Goal: Task Accomplishment & Management: Complete application form

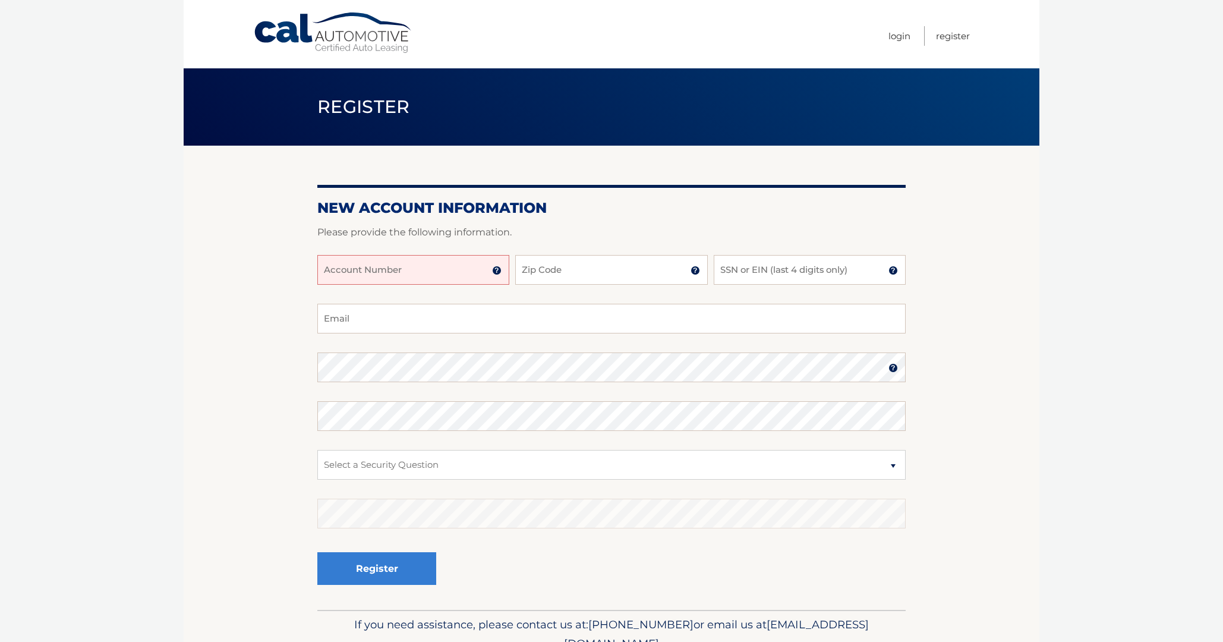
click at [463, 267] on input "Account Number" at bounding box center [413, 270] width 192 height 30
type input "44455783348"
type input "11795"
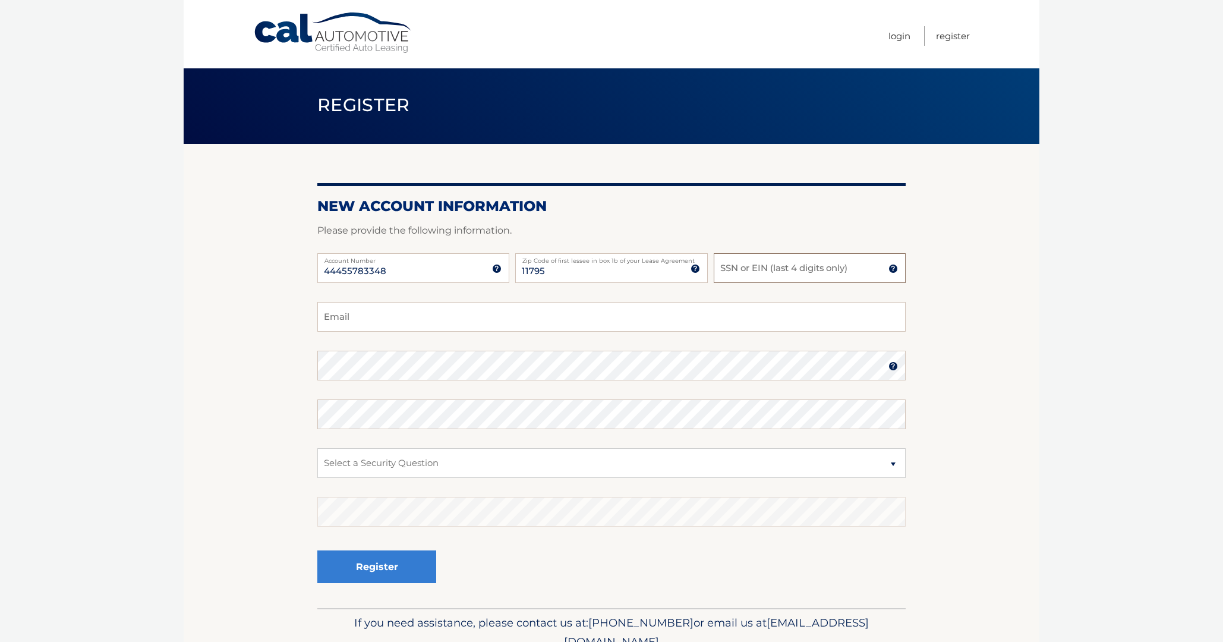
click at [747, 272] on input "SSN or EIN (last 4 digits only)" at bounding box center [810, 268] width 192 height 30
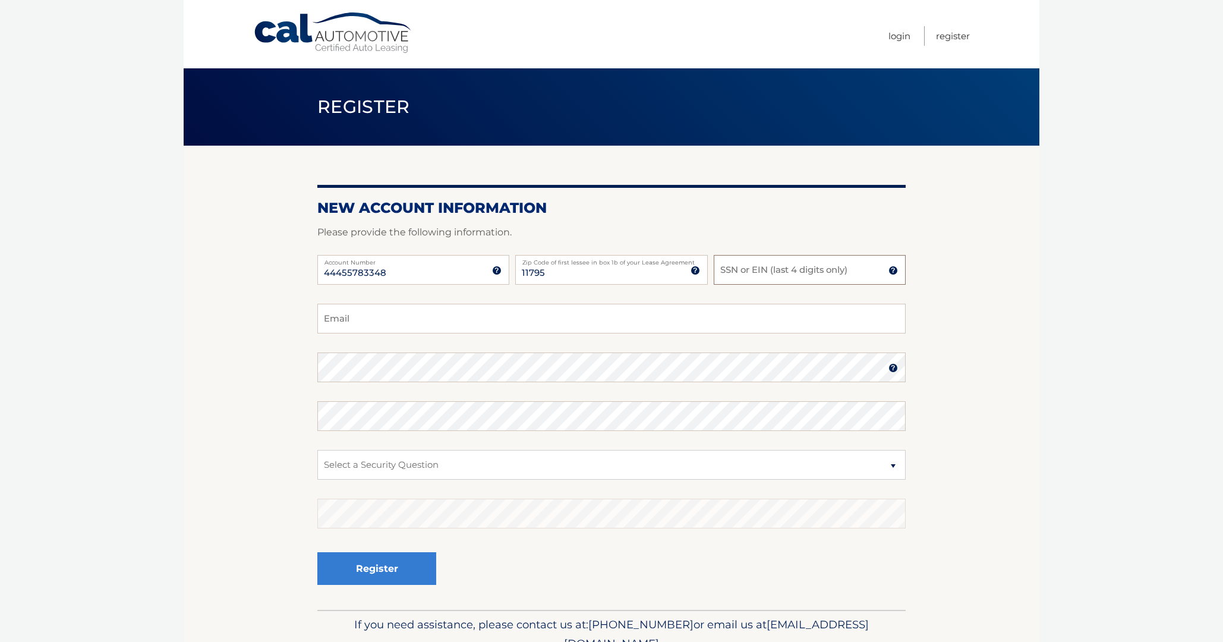
scroll to position [0, 0]
type input "1"
type input "3822"
type input "dryan@agentletouchseniorcare.com"
select select "2"
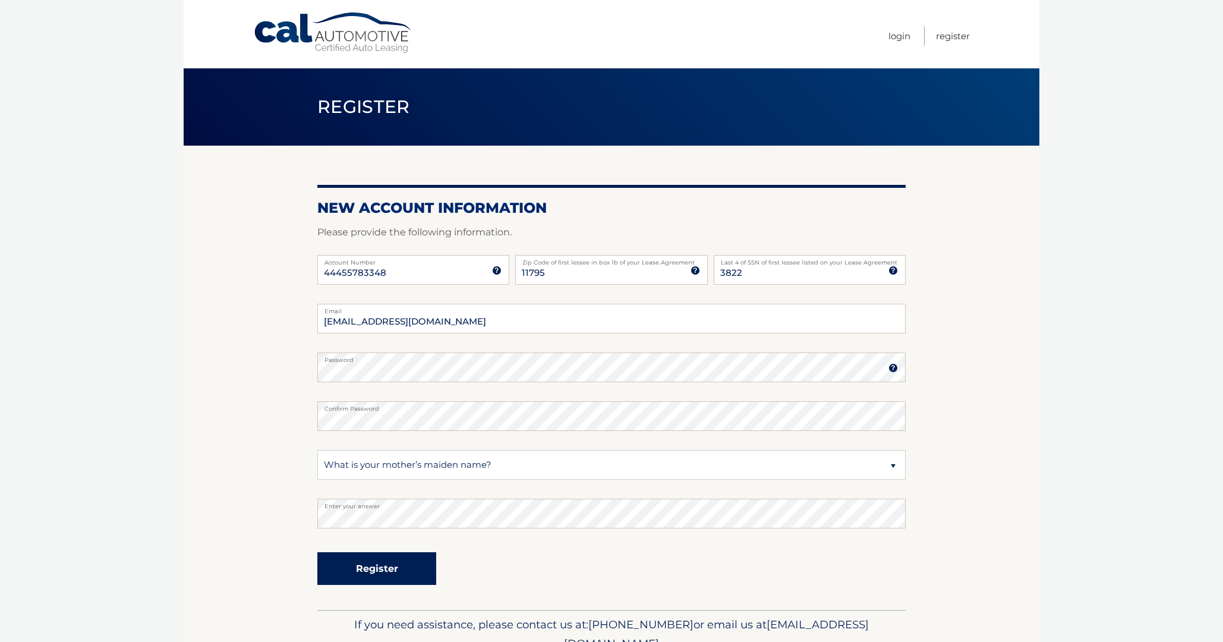
click at [388, 573] on button "Register" at bounding box center [376, 568] width 119 height 33
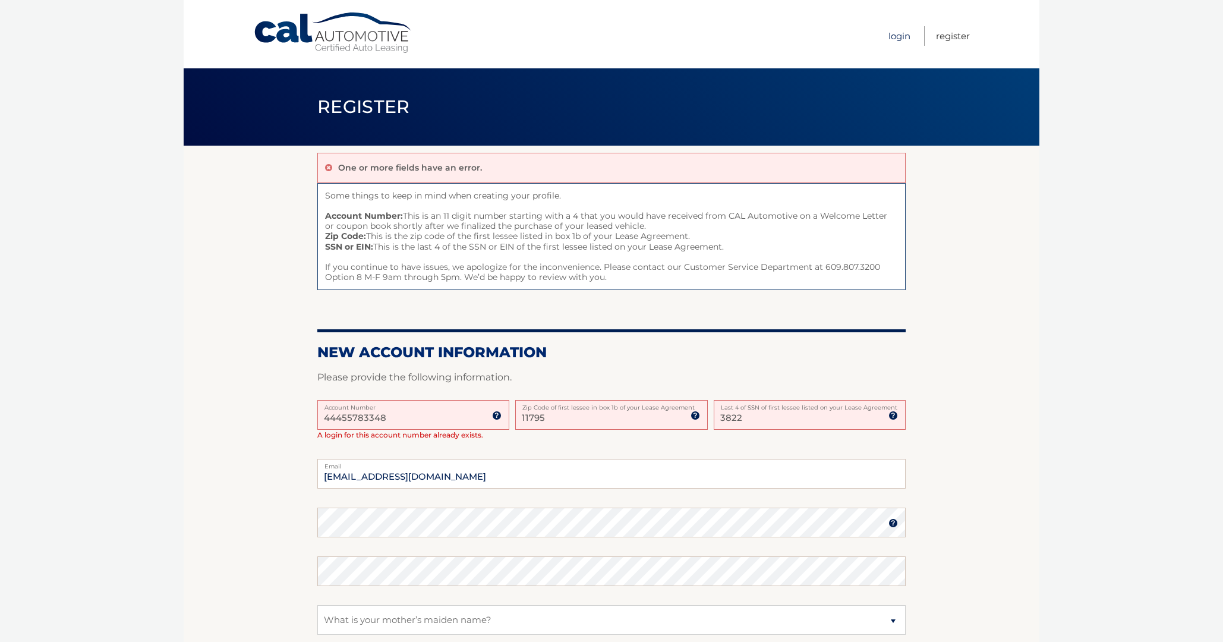
click at [899, 36] on link "Login" at bounding box center [899, 36] width 22 height 20
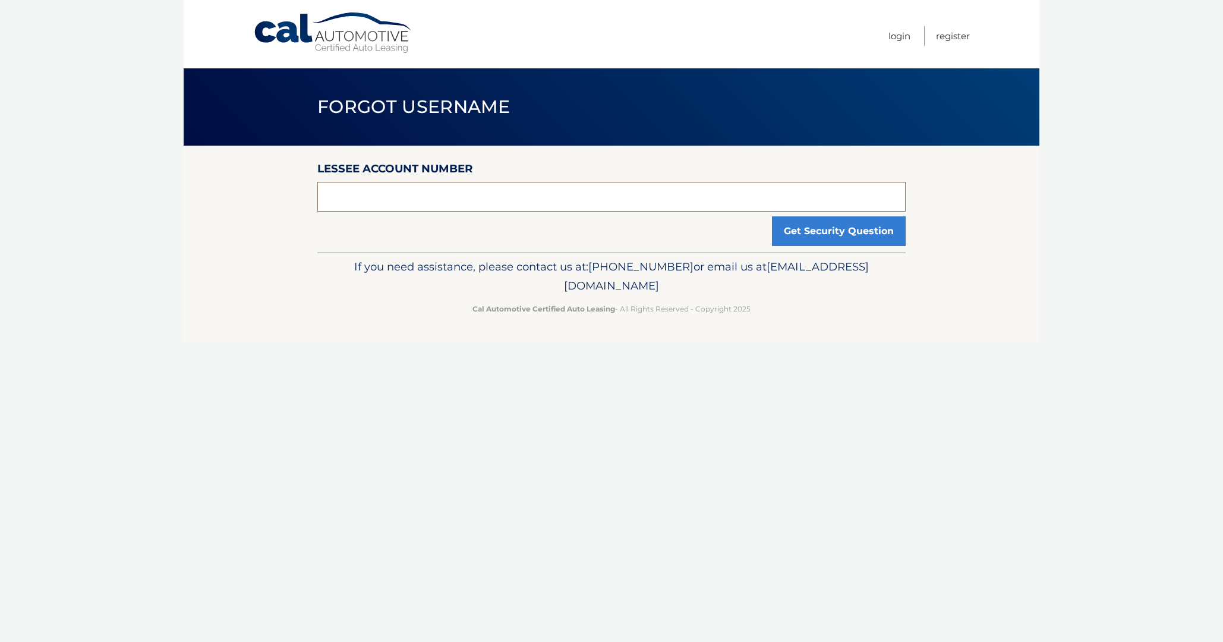
click at [478, 197] on input "text" at bounding box center [611, 197] width 588 height 30
type input "44455783348"
click at [796, 232] on button "Get Security Question" at bounding box center [839, 231] width 134 height 30
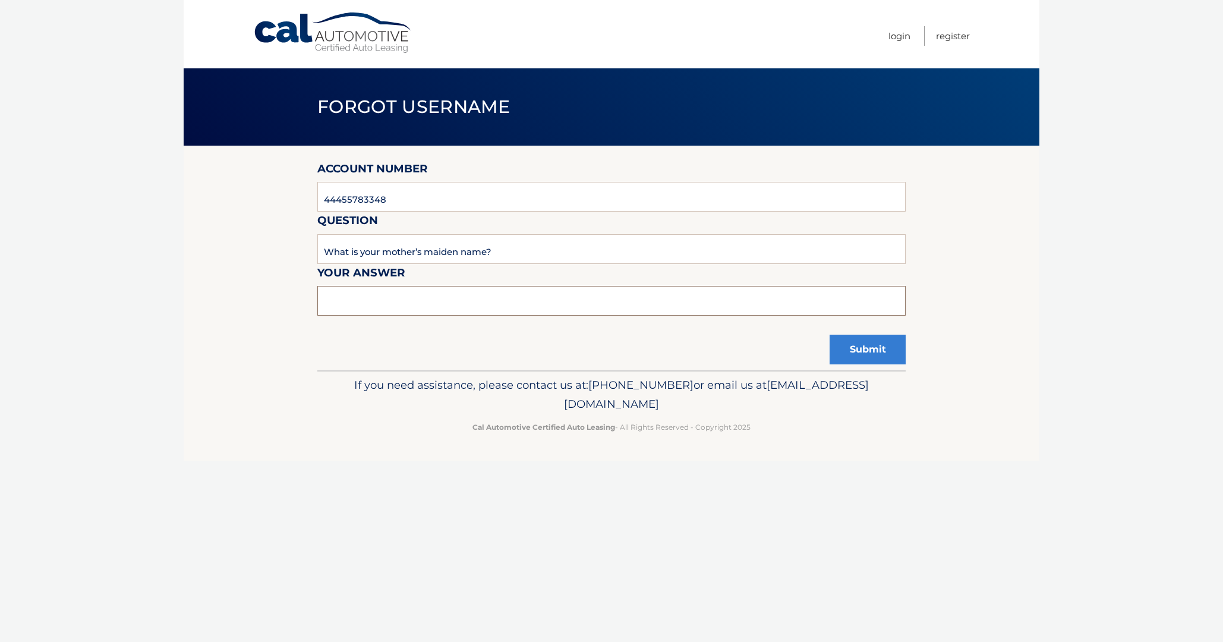
click at [438, 310] on input "text" at bounding box center [611, 301] width 588 height 30
type input "watson"
click at [877, 350] on button "Submit" at bounding box center [868, 350] width 76 height 30
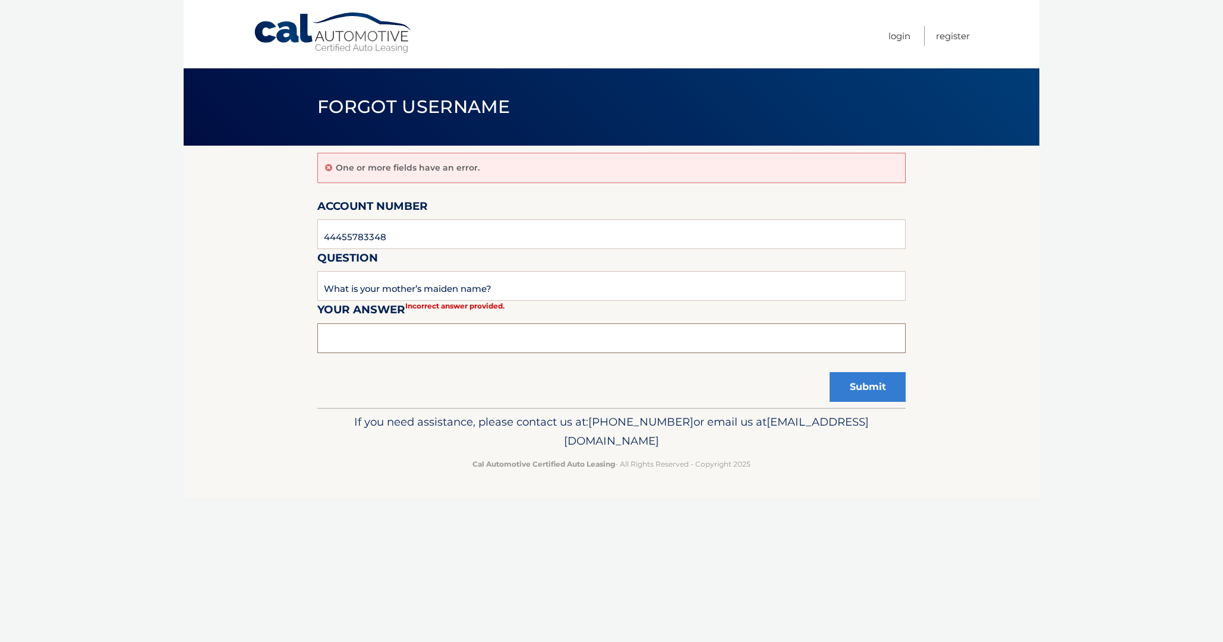
click at [409, 335] on input "text" at bounding box center [611, 338] width 588 height 30
type input "idea"
click at [865, 377] on button "Submit" at bounding box center [868, 387] width 76 height 30
click at [364, 352] on div "One or more fields have an error. Account Number 44455783348 Question What is y…" at bounding box center [611, 277] width 588 height 262
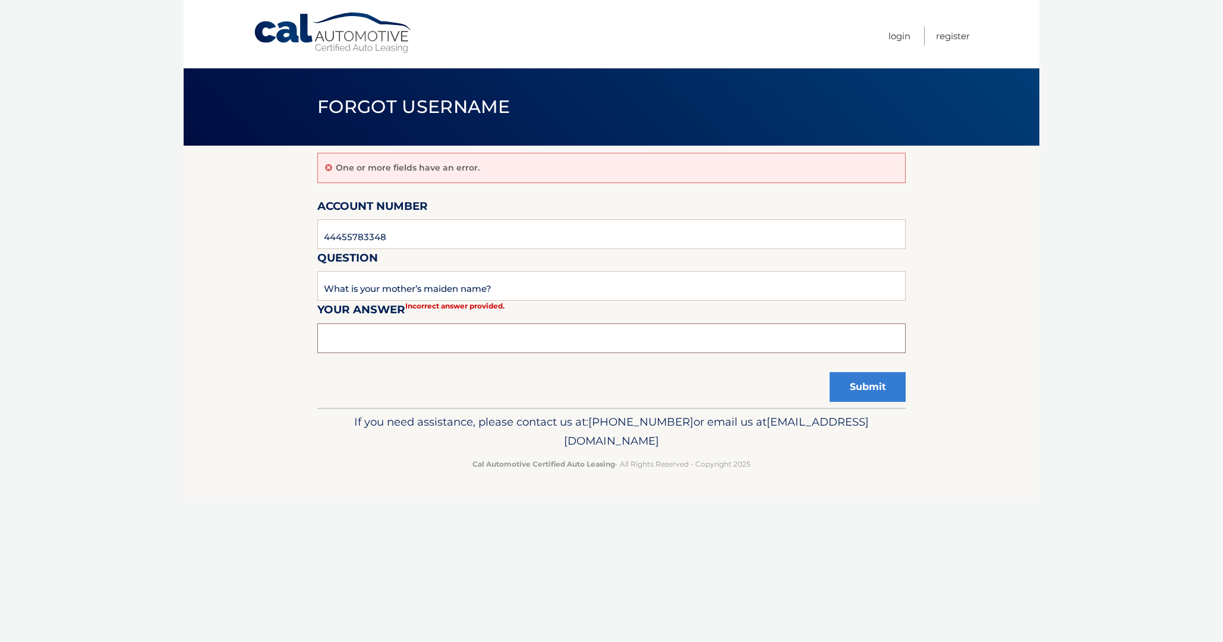
click at [344, 335] on input "text" at bounding box center [611, 338] width 588 height 30
type input "[PERSON_NAME]"
click at [879, 386] on button "Submit" at bounding box center [868, 387] width 76 height 30
click at [390, 334] on input "text" at bounding box center [611, 338] width 588 height 30
type input "Flaherty"
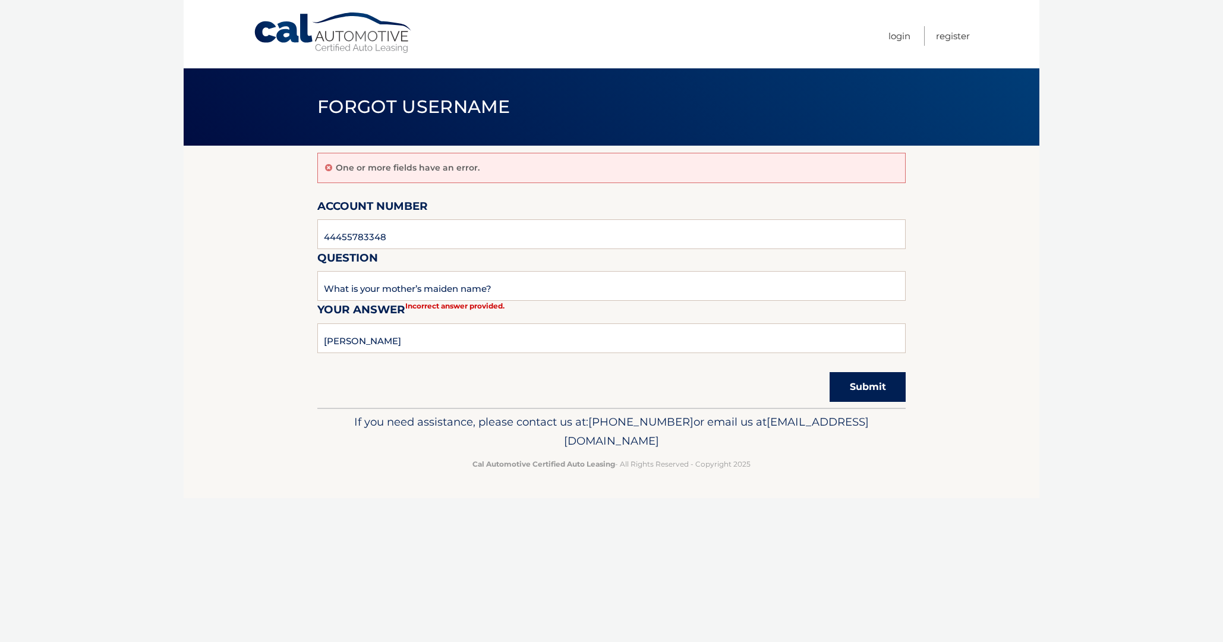
drag, startPoint x: 390, startPoint y: 334, endPoint x: 856, endPoint y: 393, distance: 469.7
click at [856, 393] on button "Submit" at bounding box center [868, 387] width 76 height 30
click at [857, 387] on button "Submit" at bounding box center [868, 387] width 76 height 30
click at [899, 34] on link "Login" at bounding box center [899, 36] width 22 height 20
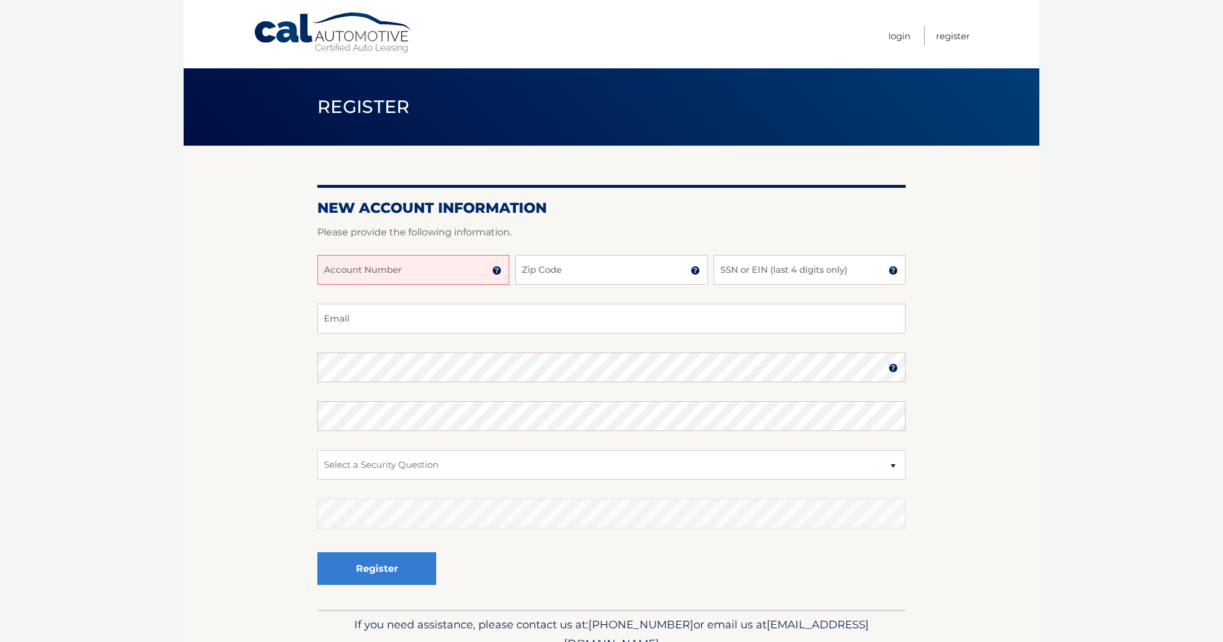
click at [364, 280] on input "Account Number" at bounding box center [413, 270] width 192 height 30
type input "44455783348"
type input "11795"
click at [749, 273] on input "SSN or EIN (last 4 digits only)" at bounding box center [810, 270] width 192 height 30
type input "3822"
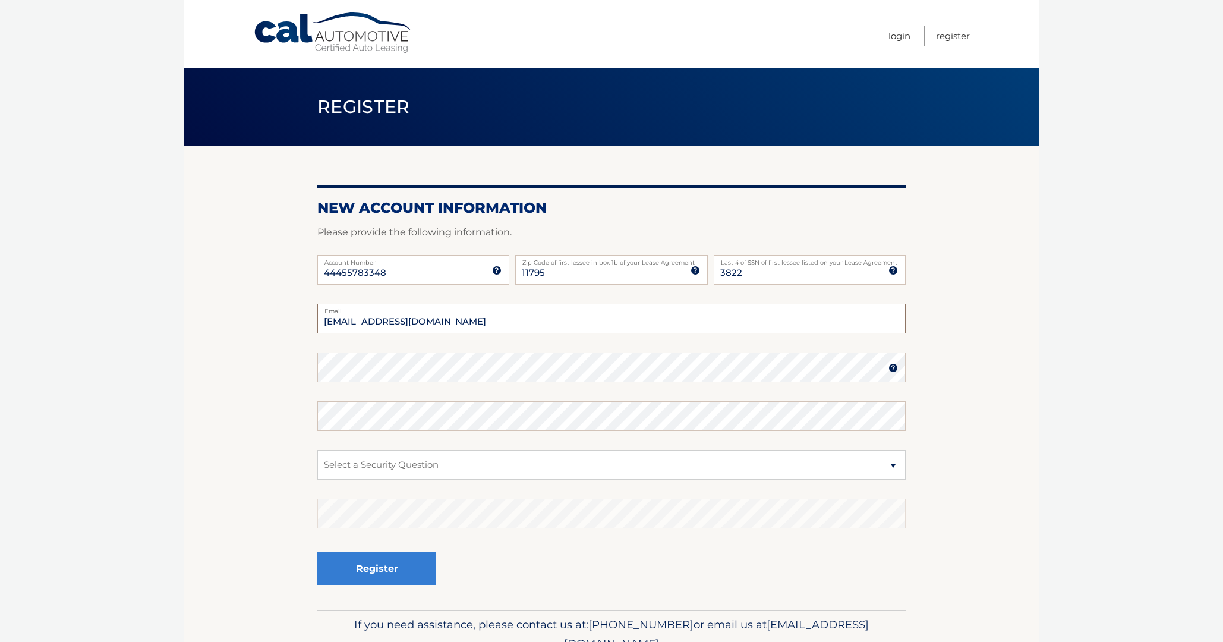
type input "[EMAIL_ADDRESS][DOMAIN_NAME]"
select select "4"
drag, startPoint x: 392, startPoint y: 468, endPoint x: 480, endPoint y: 562, distance: 129.1
click at [480, 562] on div "Register" at bounding box center [611, 568] width 588 height 43
click at [386, 571] on button "Register" at bounding box center [376, 568] width 119 height 33
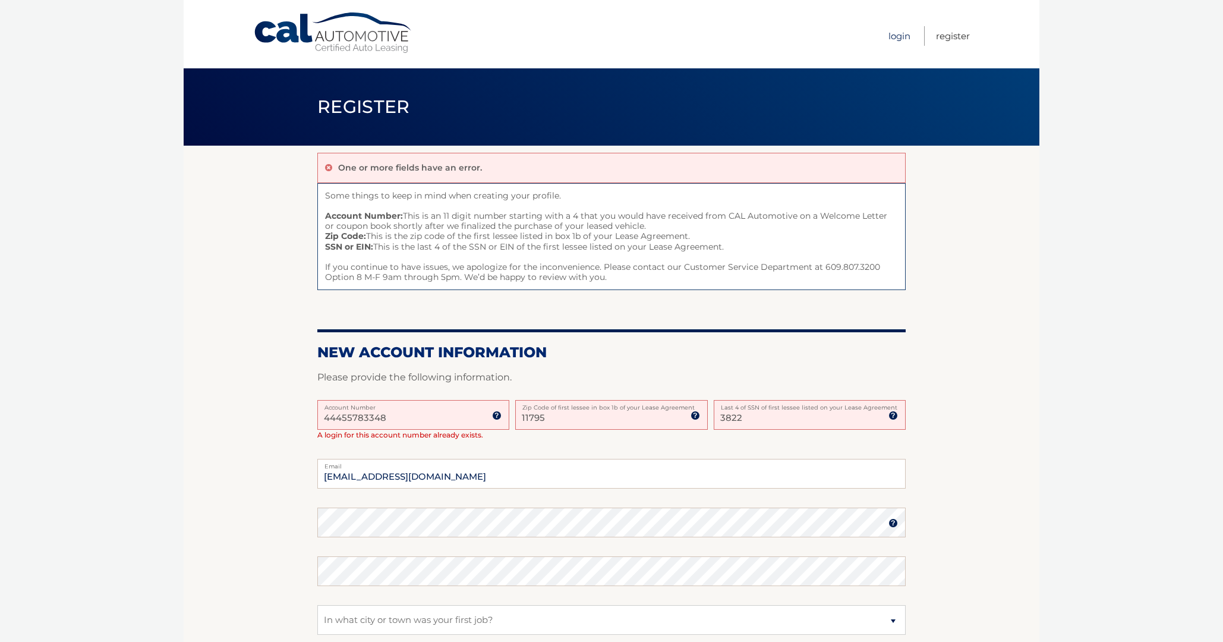
click at [893, 38] on link "Login" at bounding box center [899, 36] width 22 height 20
